Goal: Register for event/course: Register for event/course

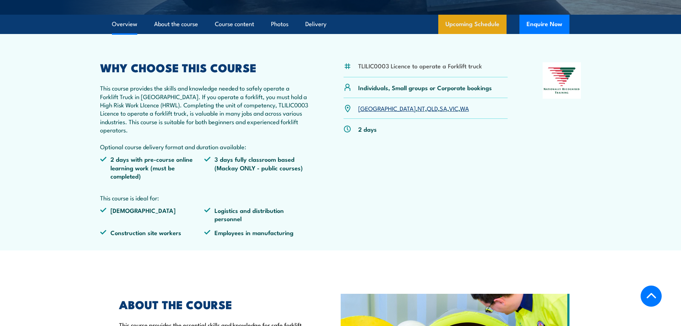
click at [467, 29] on link "Upcoming Schedule" at bounding box center [472, 24] width 68 height 19
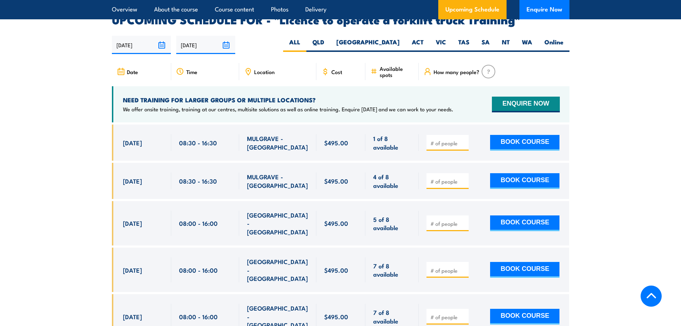
scroll to position [1197, 0]
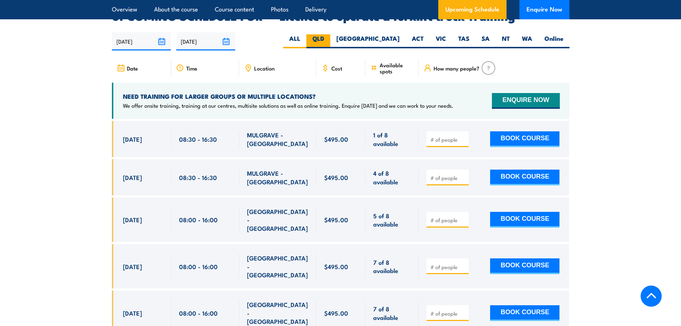
click at [330, 34] on label "QLD" at bounding box center [319, 41] width 24 height 14
click at [329, 34] on input "QLD" at bounding box center [326, 36] width 5 height 5
radio input "true"
click at [330, 34] on label "QLD" at bounding box center [319, 41] width 24 height 14
click at [329, 34] on input "QLD" at bounding box center [326, 36] width 5 height 5
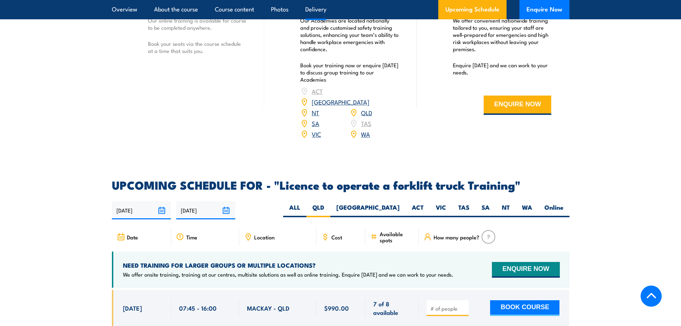
scroll to position [1027, 0]
